Goal: Complete application form: Complete application form

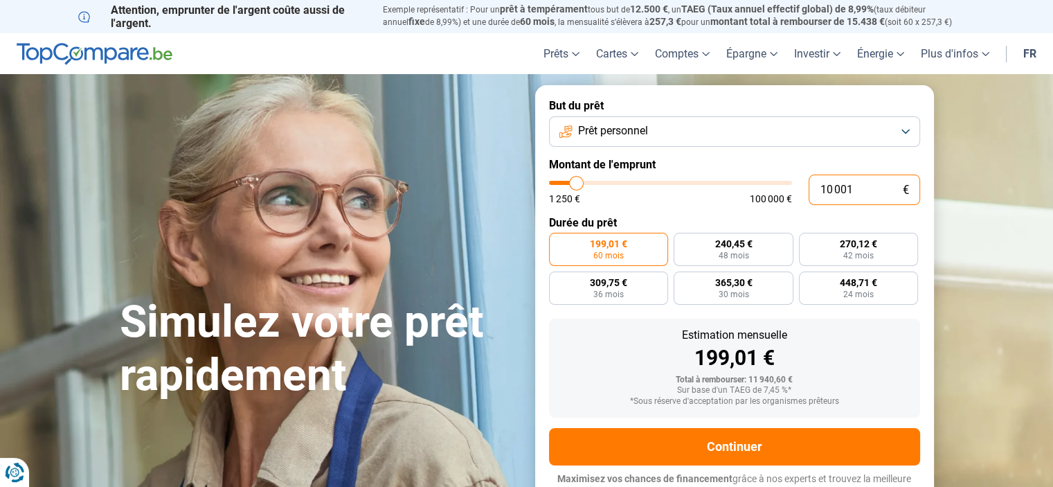
click at [859, 188] on input "10 001" at bounding box center [864, 189] width 111 height 30
type input "1 000"
type input "1250"
type input "100"
type input "1250"
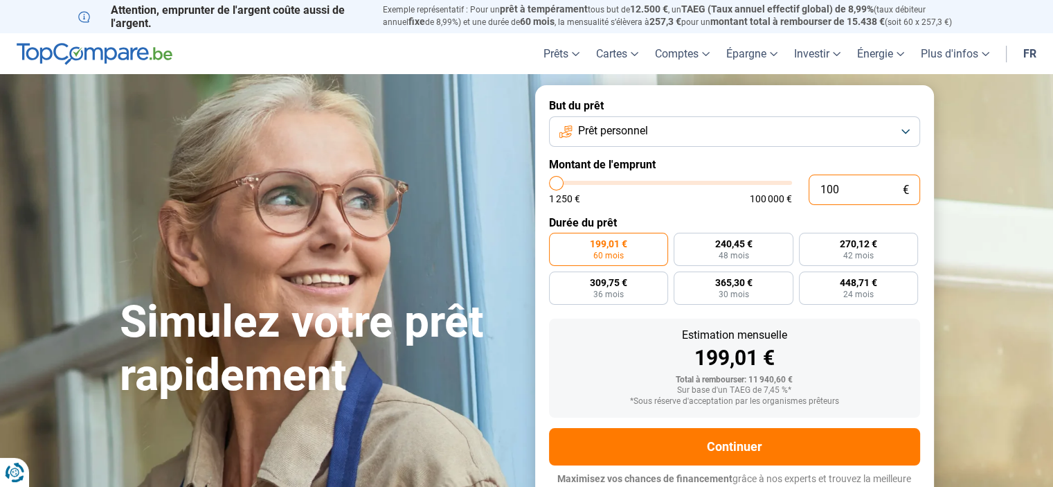
type input "10"
type input "1250"
type input "1"
type input "1250"
type input "0"
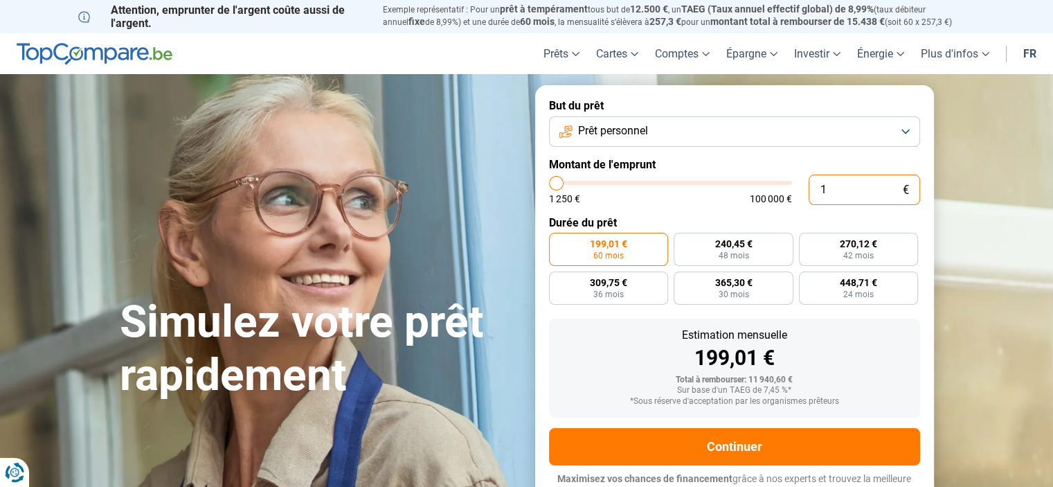
type input "1250"
type input "1 250"
type input "1250"
radio input "true"
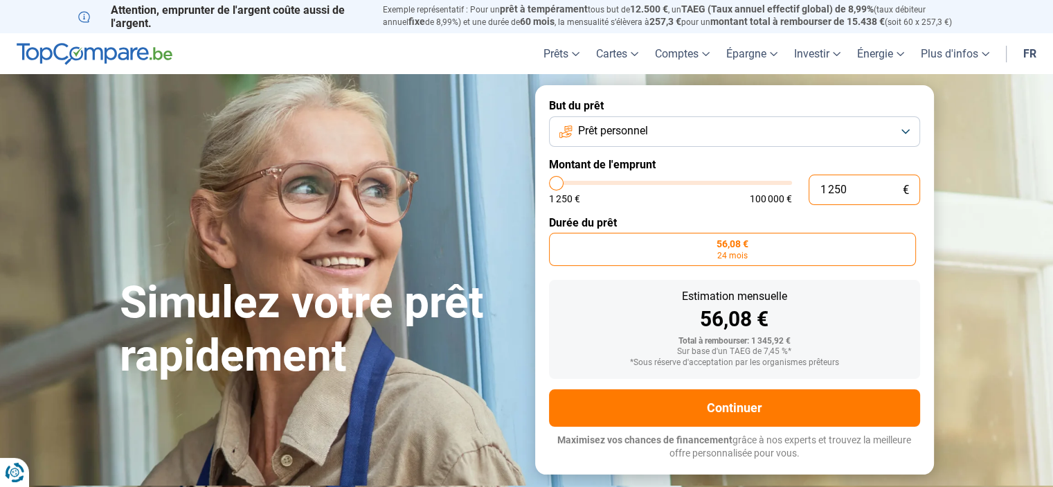
type input "12 508"
type input "12500"
radio input "false"
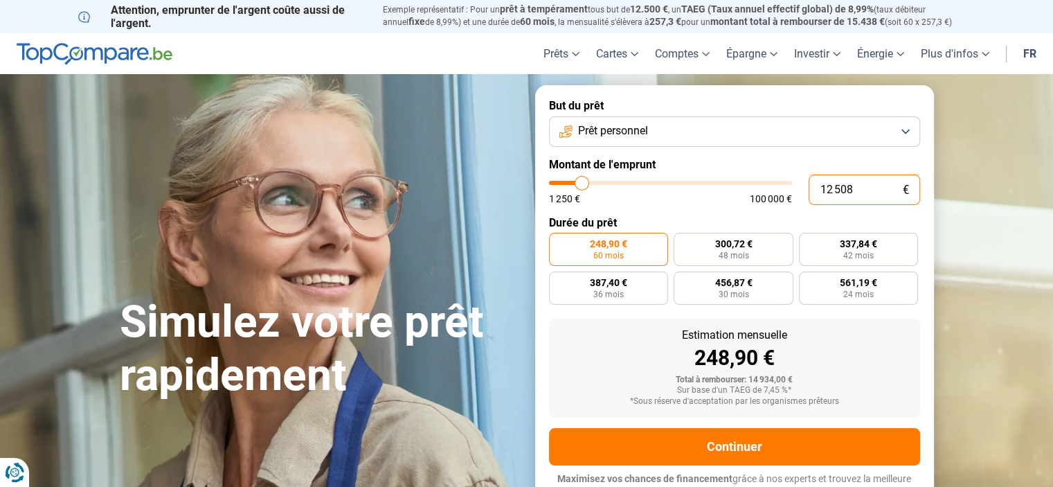
type input "1 250"
type input "1250"
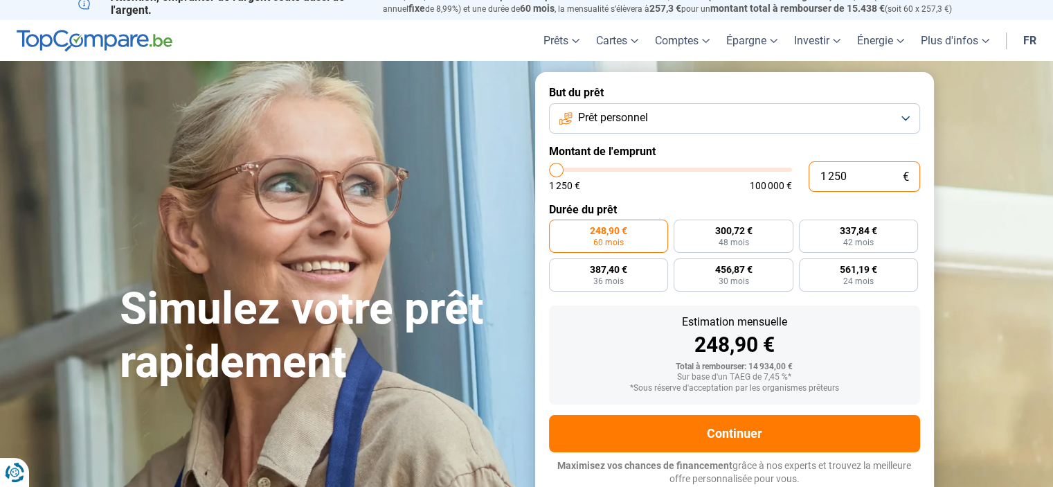
type input "125"
type input "1250"
type input "12"
type input "1250"
type input "1"
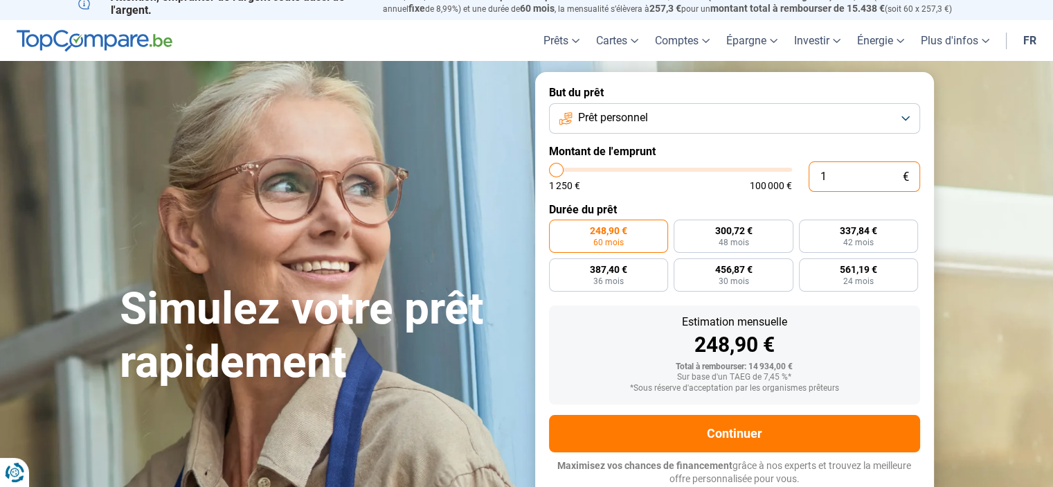
type input "1250"
type input "0"
type input "1250"
type input "1 250"
type input "1250"
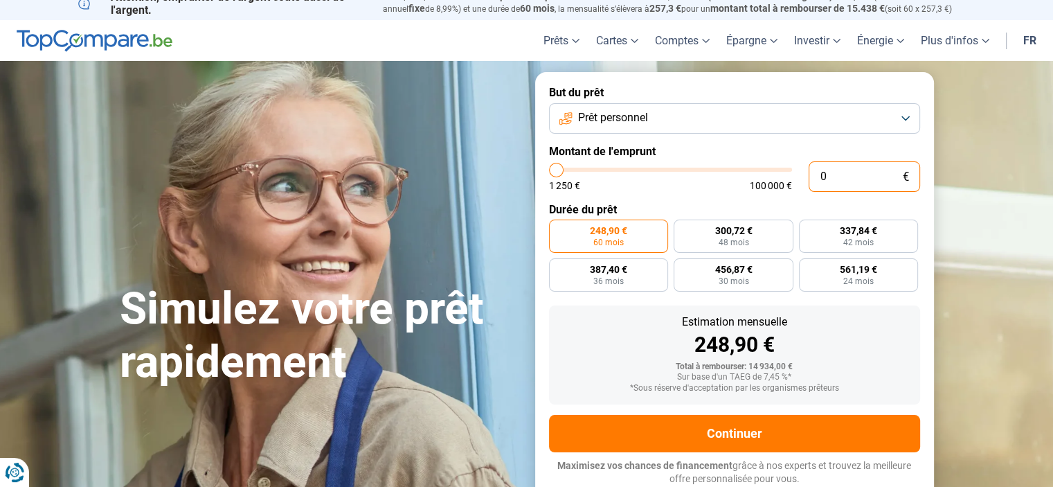
radio input "true"
type input "12 508"
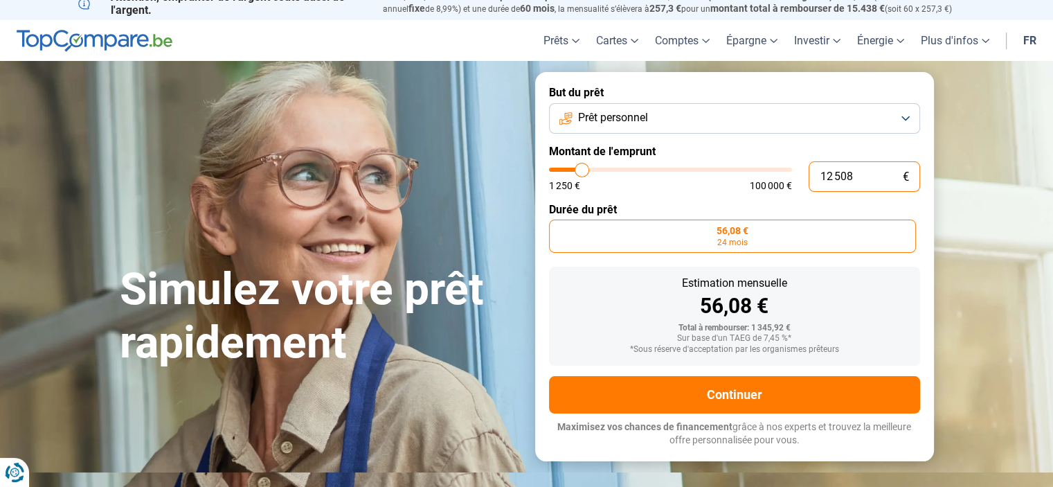
scroll to position [0, 0]
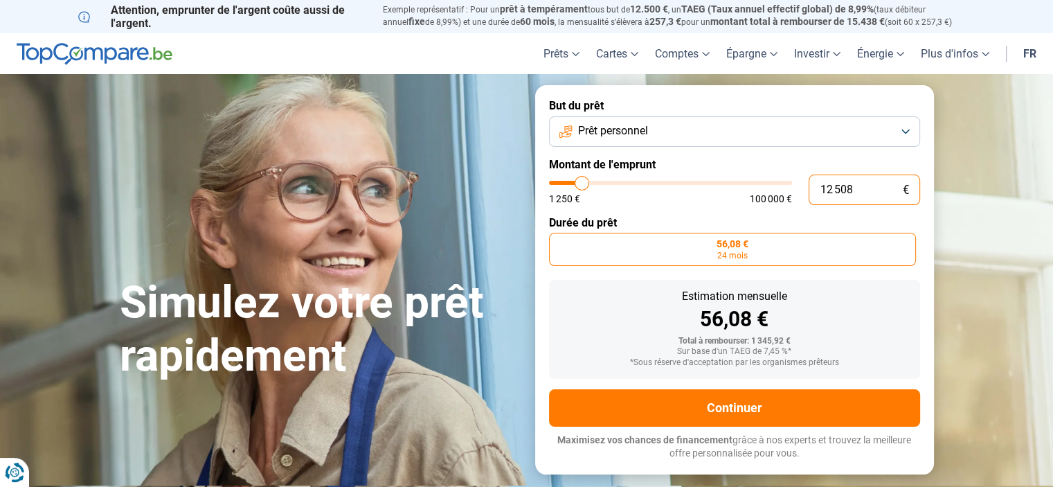
type input "12500"
radio input "false"
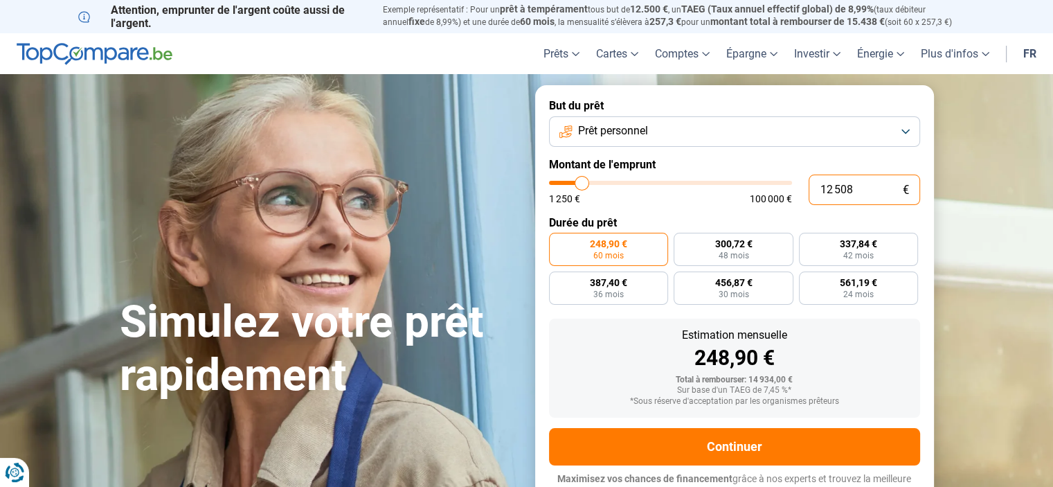
scroll to position [13, 0]
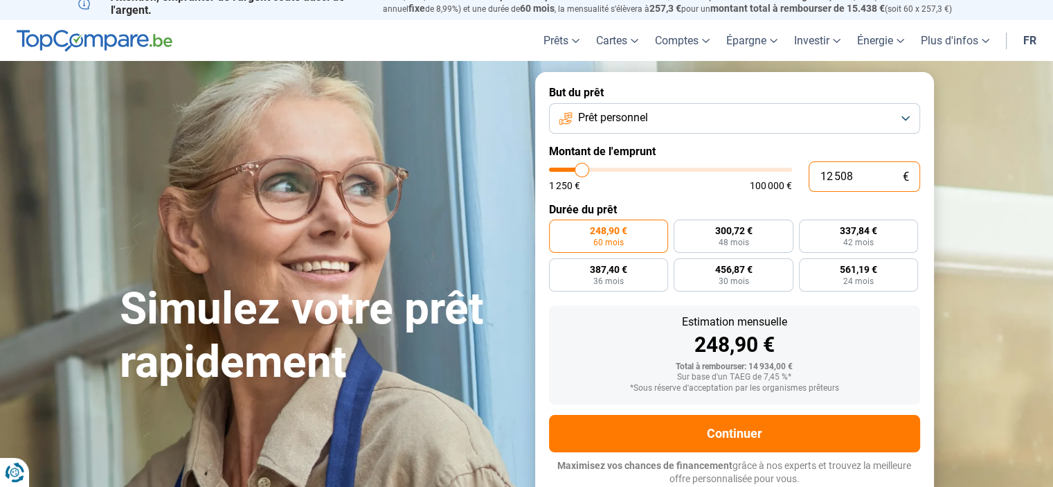
type input "25 500"
type input "25500"
radio input "false"
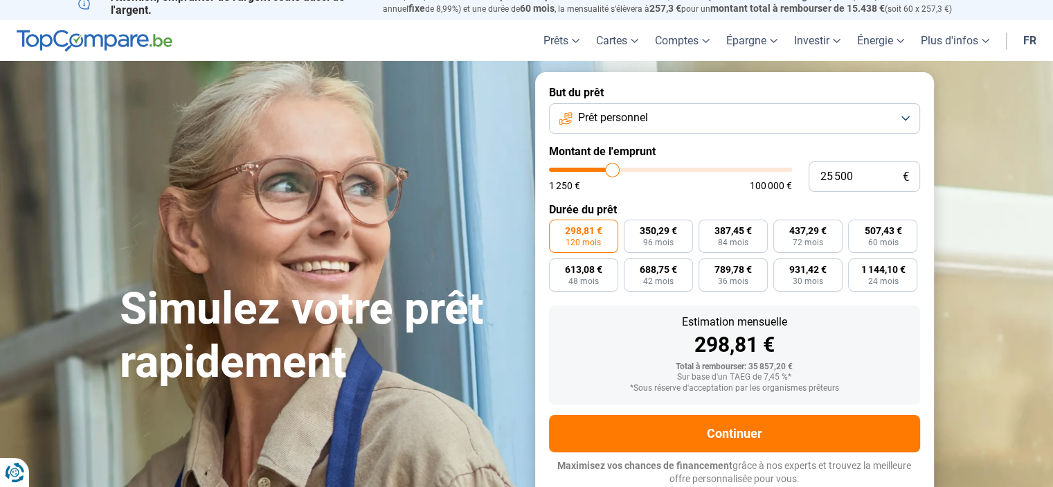
type input "25500"
click at [612, 170] on input "range" at bounding box center [670, 170] width 243 height 4
type input "7 750"
type input "7750"
click at [570, 171] on input "range" at bounding box center [670, 170] width 243 height 4
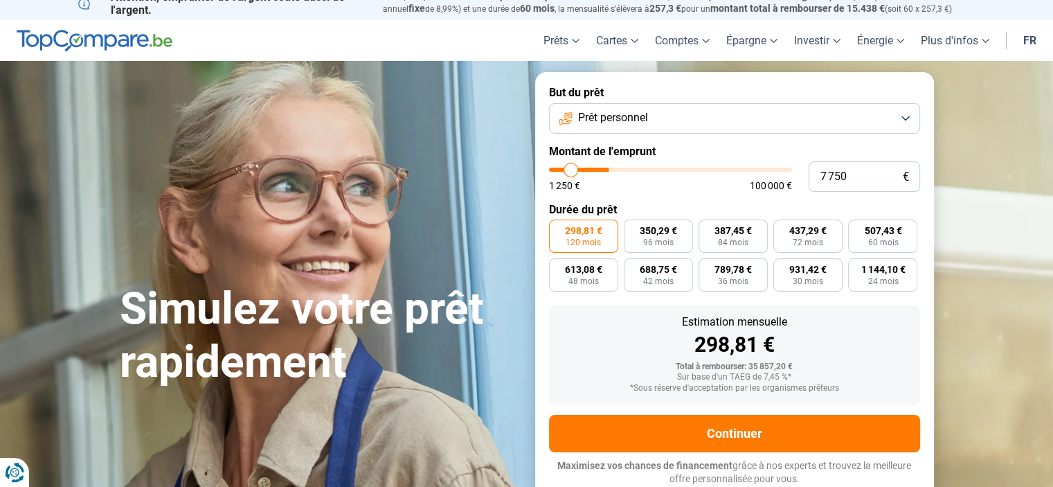
radio input "true"
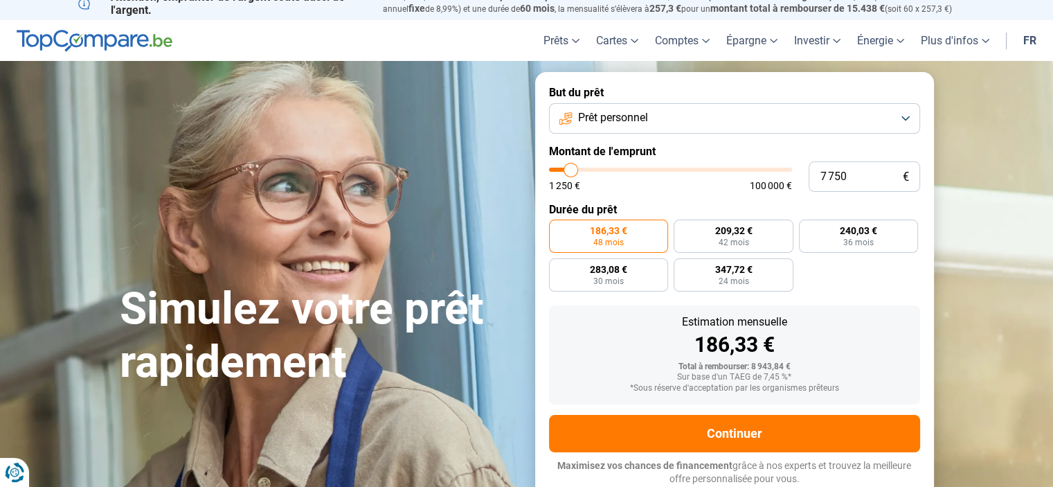
click at [578, 168] on input "range" at bounding box center [670, 170] width 243 height 4
type input "11 250"
type input "11250"
click at [579, 168] on input "range" at bounding box center [670, 170] width 243 height 4
radio input "false"
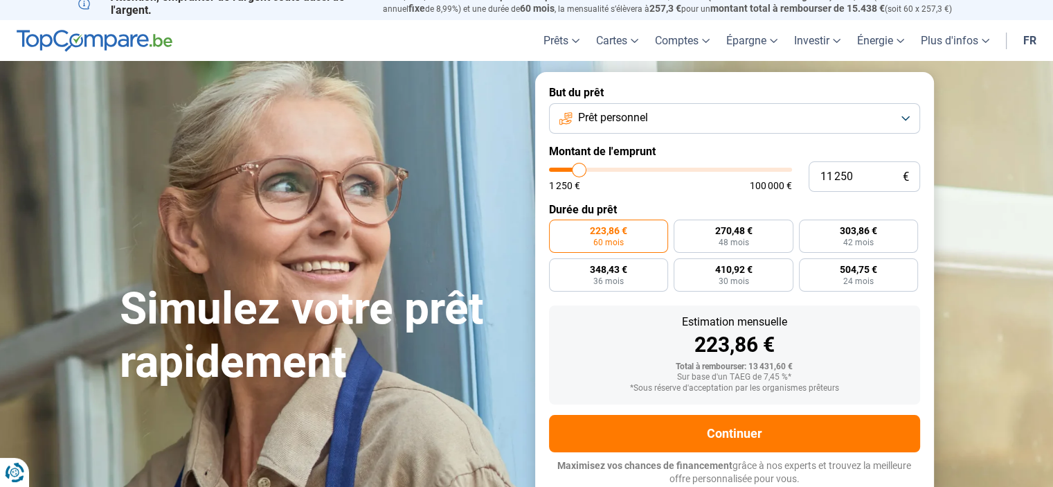
click at [572, 170] on input "range" at bounding box center [670, 170] width 243 height 4
type input "4 500"
type input "4500"
click at [563, 168] on input "range" at bounding box center [670, 170] width 243 height 4
radio input "true"
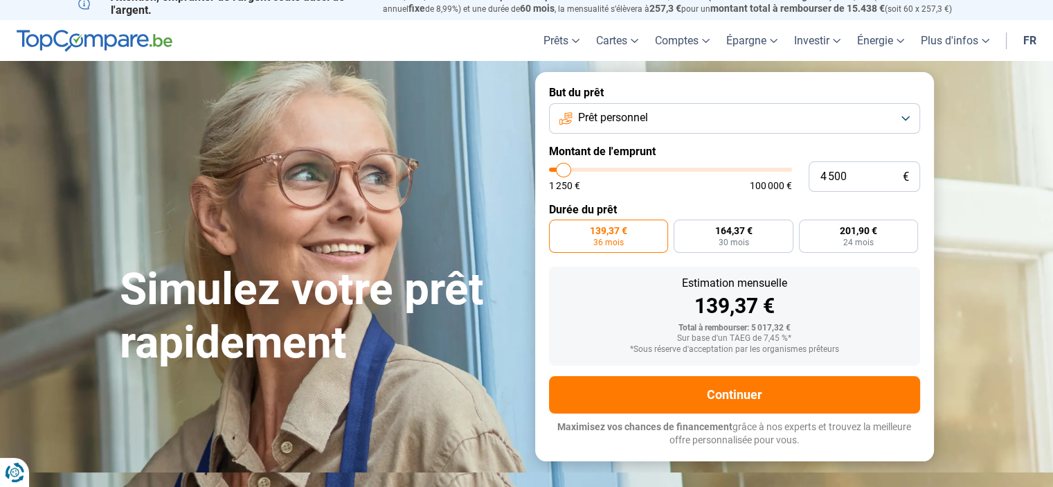
scroll to position [0, 0]
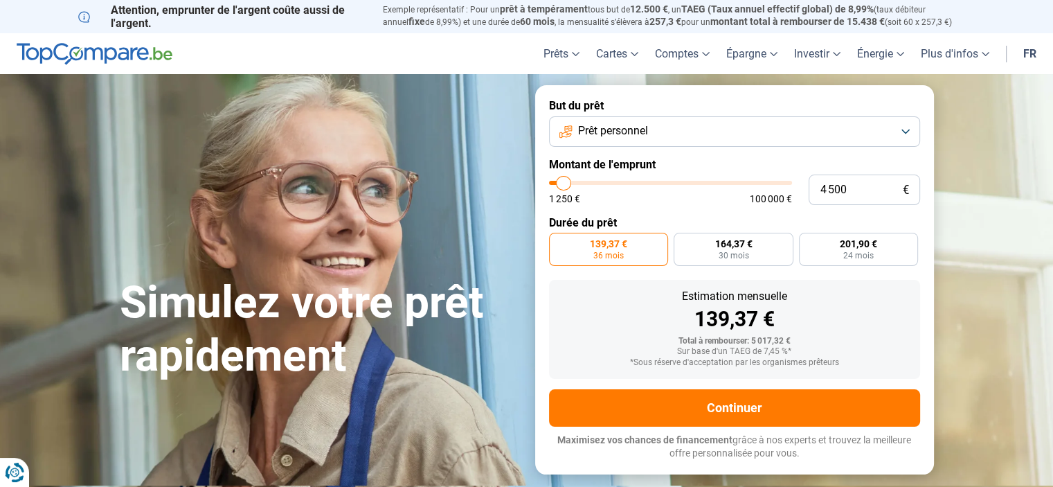
type input "4 750"
type input "4750"
type input "5 000"
type input "5000"
type input "5 250"
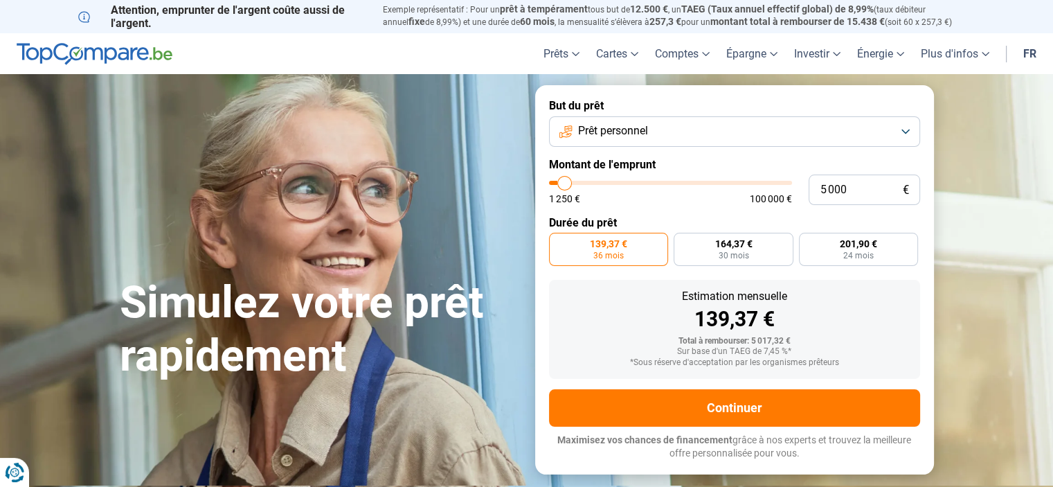
type input "5250"
type input "5 500"
type input "5500"
type input "5 750"
type input "5750"
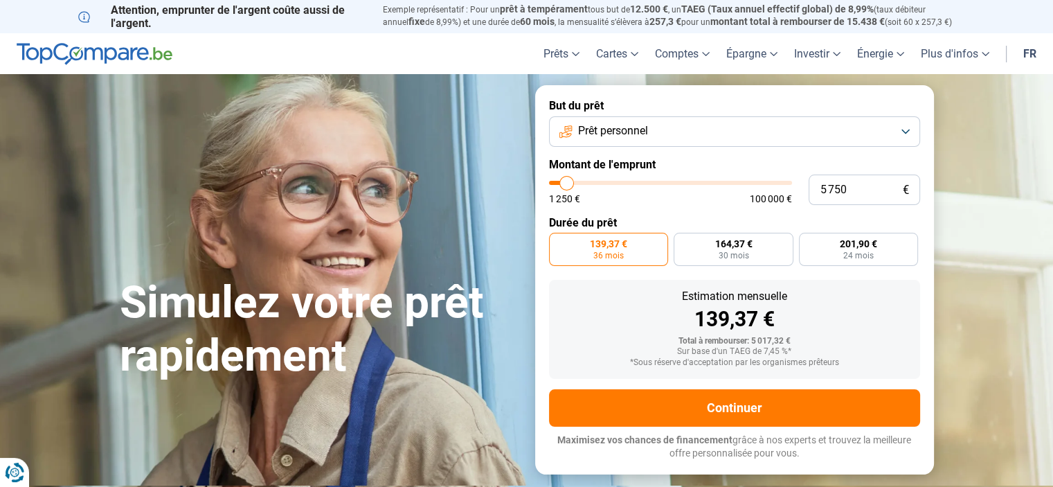
type input "6 000"
type input "6000"
type input "6 250"
type input "6250"
type input "6 500"
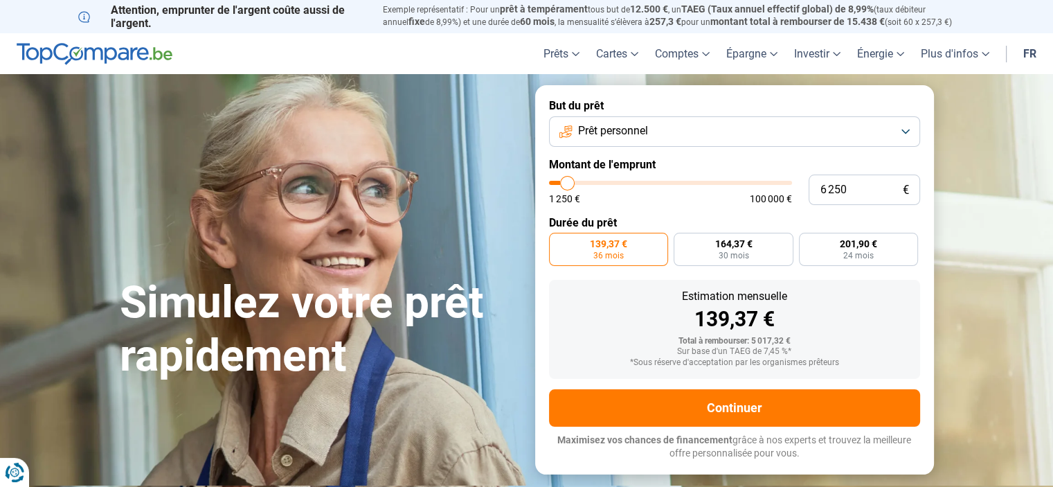
type input "6500"
type input "6 750"
type input "6750"
type input "7 000"
type input "7000"
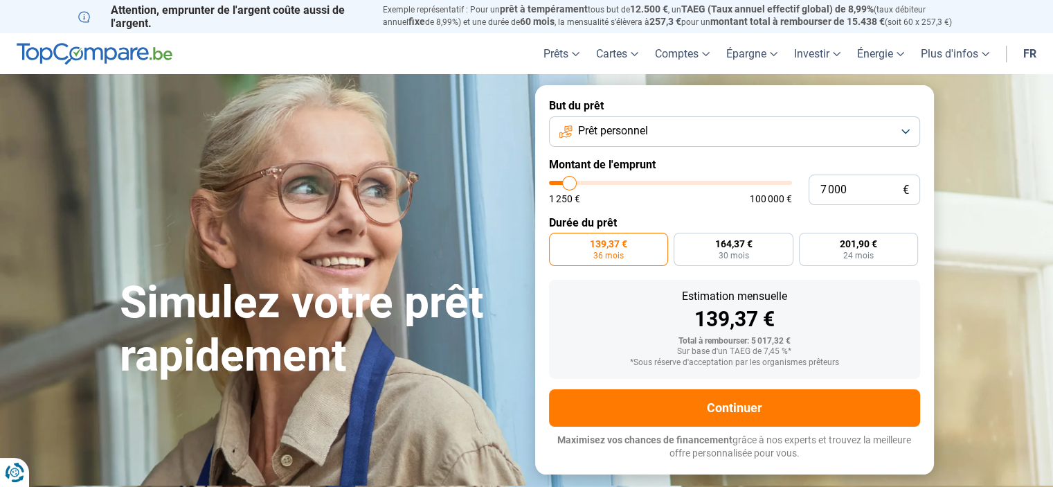
type input "7 250"
type input "7250"
type input "7 750"
type input "7750"
type input "8 000"
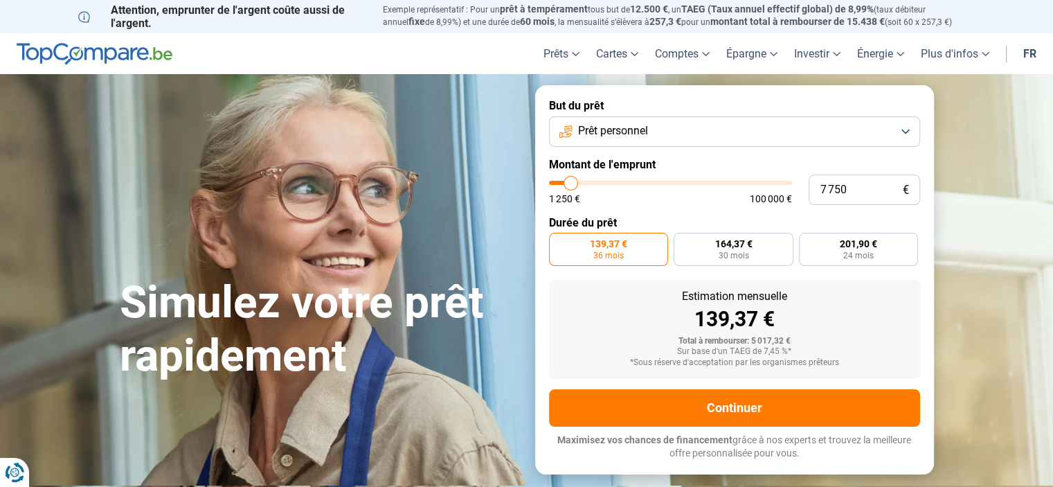
type input "8000"
type input "8 250"
type input "8250"
type input "8 000"
type input "8000"
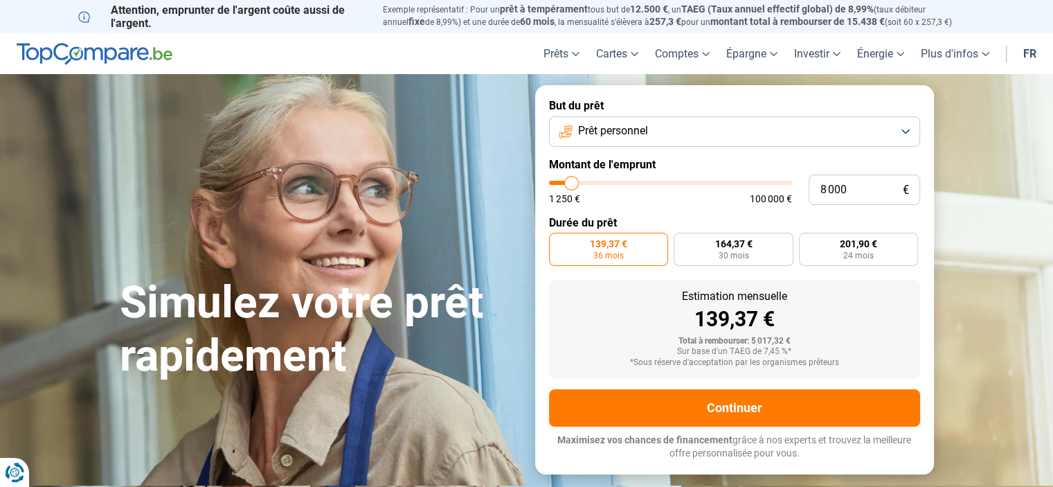
type input "7 500"
type input "7500"
type input "7 250"
type input "7250"
type input "7 000"
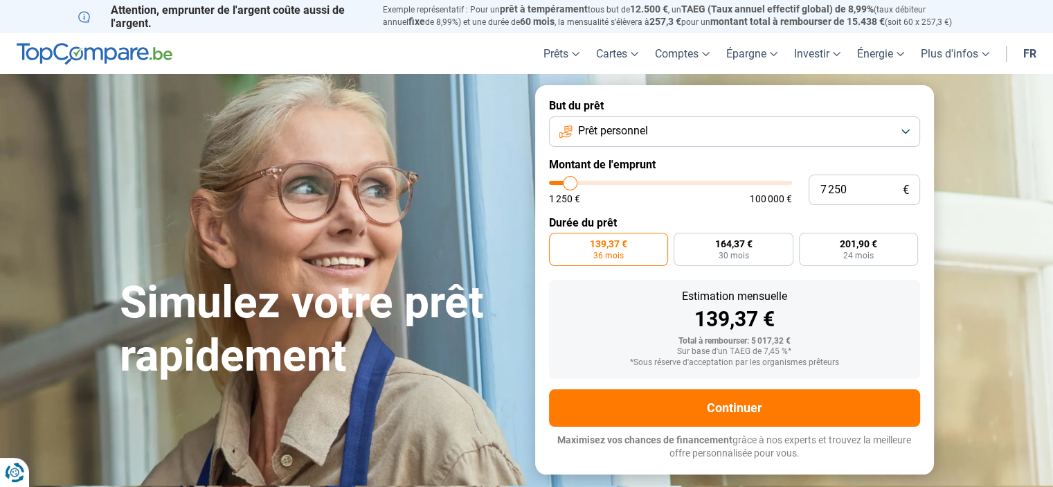
type input "7000"
type input "6 750"
type input "6750"
type input "6 500"
type input "6500"
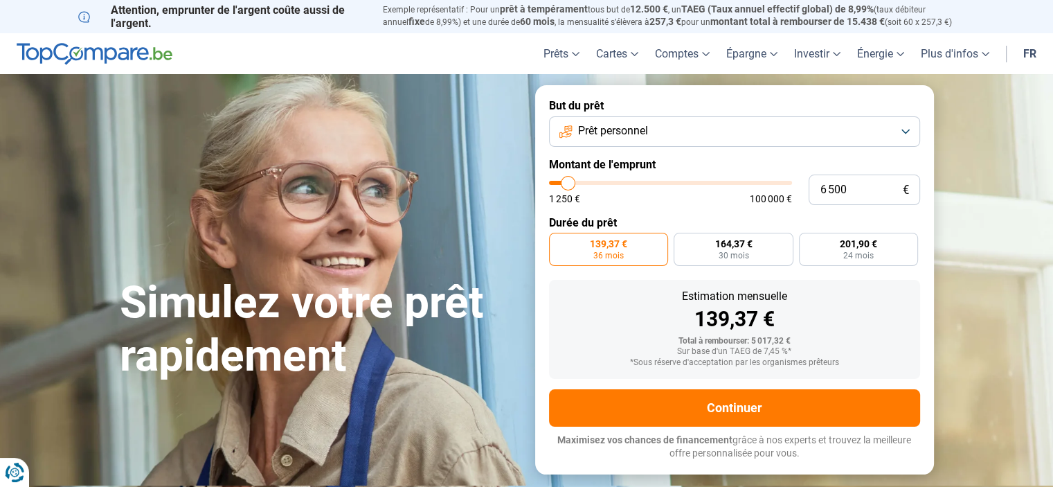
type input "6 250"
type input "6250"
type input "6 000"
type input "6000"
type input "5 750"
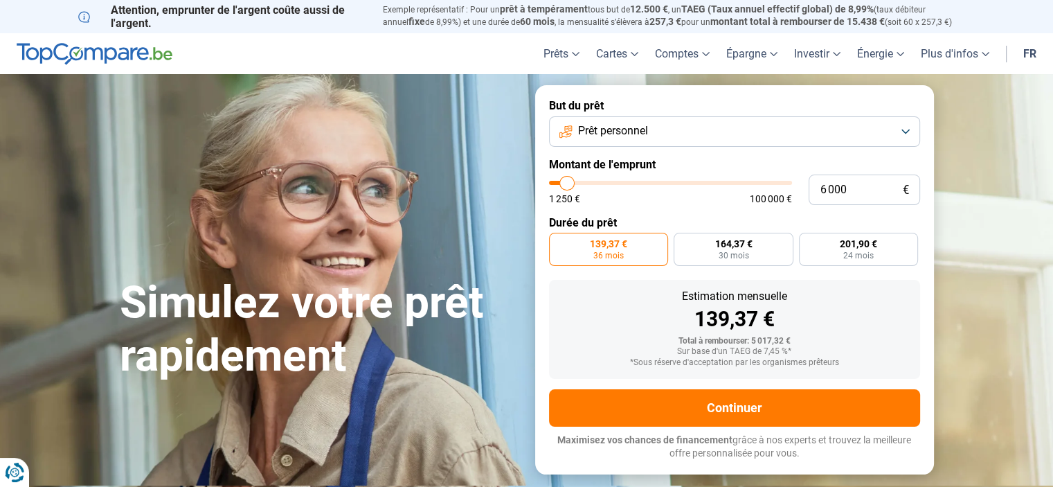
type input "5750"
type input "5 500"
type input "5500"
type input "5 750"
type input "5750"
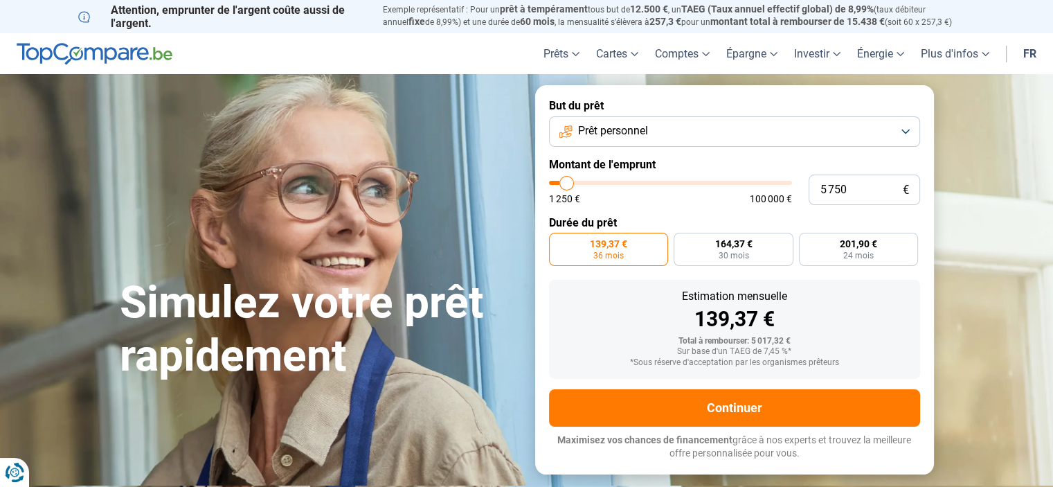
type input "6 000"
type input "6000"
type input "6 250"
type input "6250"
type input "6 500"
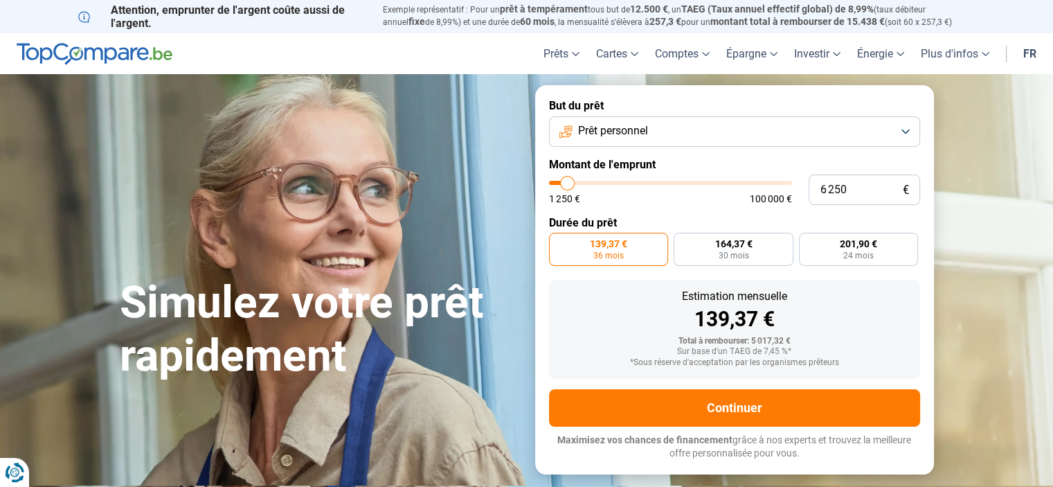
type input "6500"
type input "6 750"
type input "6750"
type input "7 000"
type input "7000"
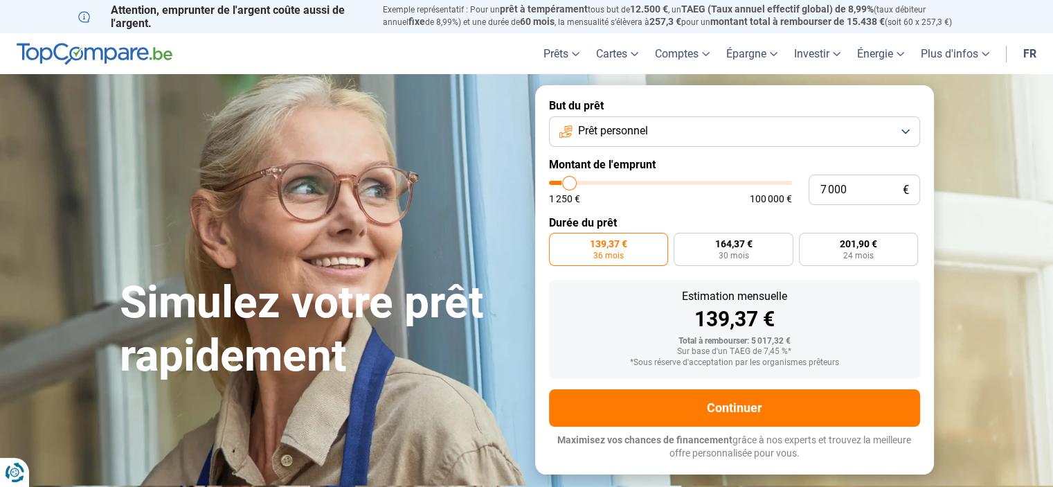
type input "7 250"
type input "7250"
type input "7 750"
type input "7750"
type input "8 000"
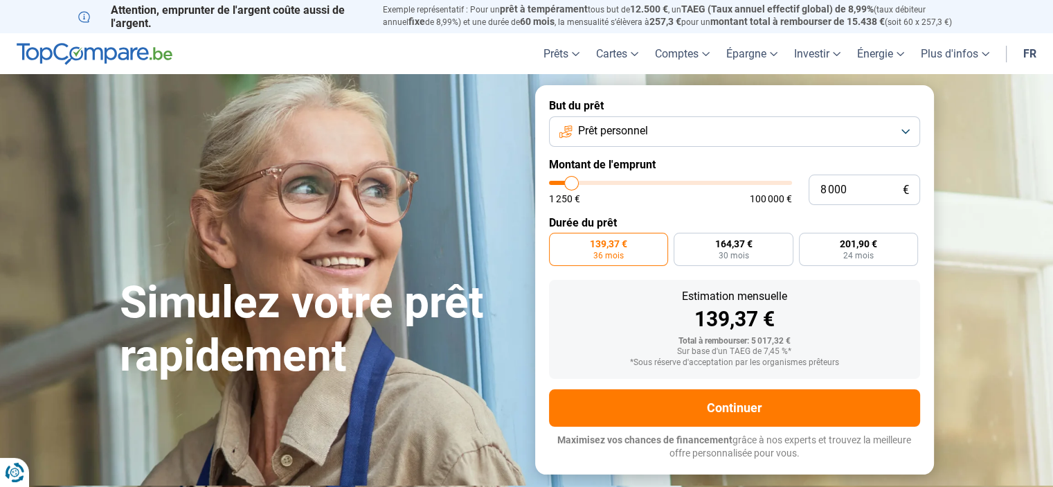
drag, startPoint x: 562, startPoint y: 182, endPoint x: 572, endPoint y: 182, distance: 9.7
type input "8000"
click at [572, 182] on input "range" at bounding box center [670, 183] width 243 height 4
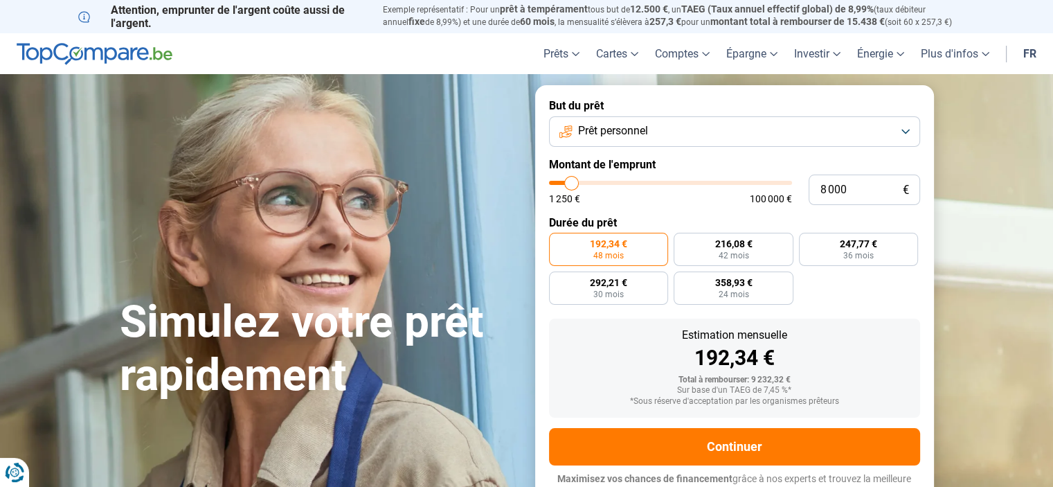
scroll to position [13, 0]
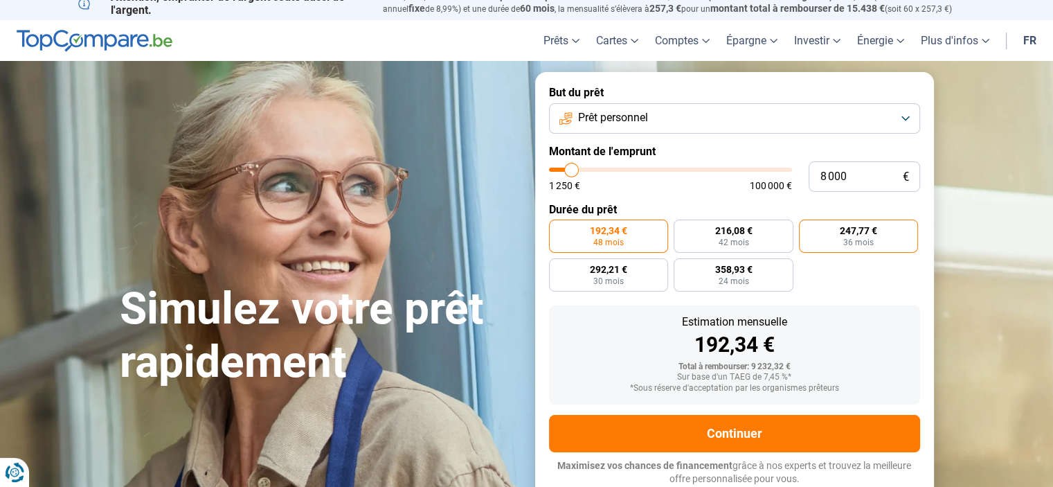
click at [856, 235] on span "247,77 €" at bounding box center [858, 231] width 37 height 10
click at [808, 228] on input "247,77 € 36 mois" at bounding box center [803, 223] width 9 height 9
radio input "true"
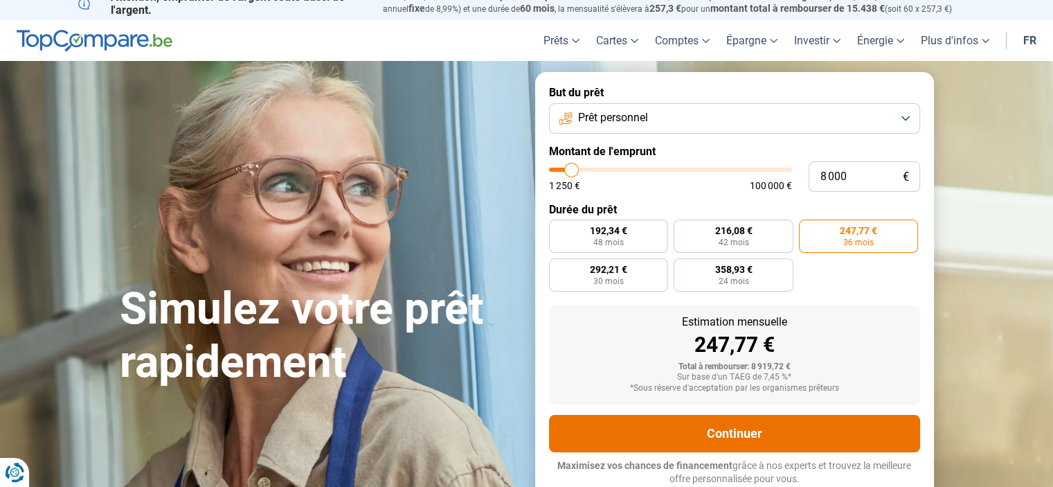
click at [734, 432] on button "Continuer" at bounding box center [734, 433] width 371 height 37
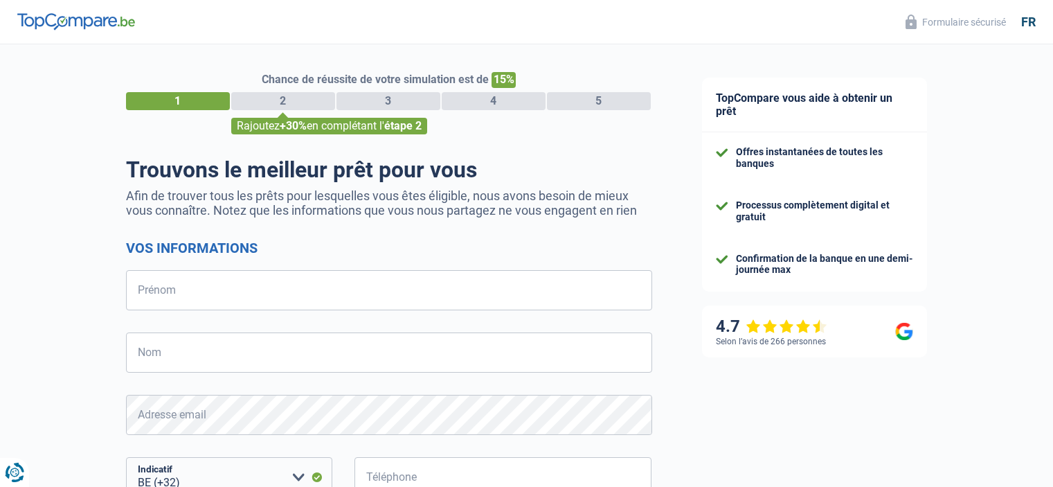
select select "32"
